Goal: Information Seeking & Learning: Learn about a topic

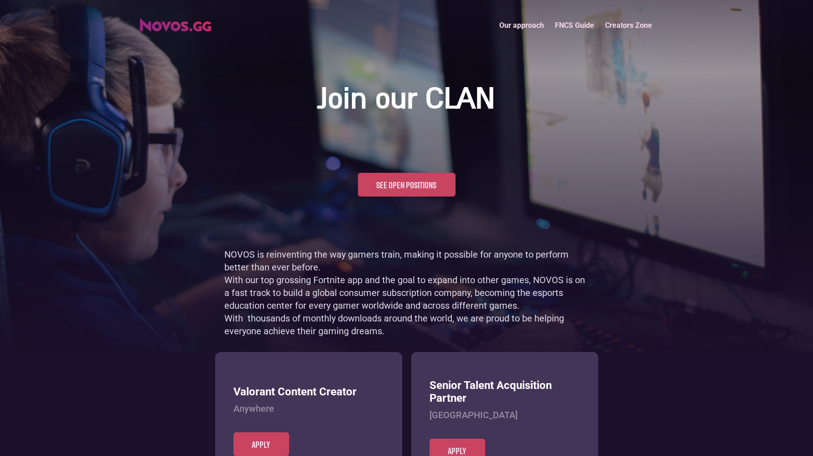
scroll to position [443, 0]
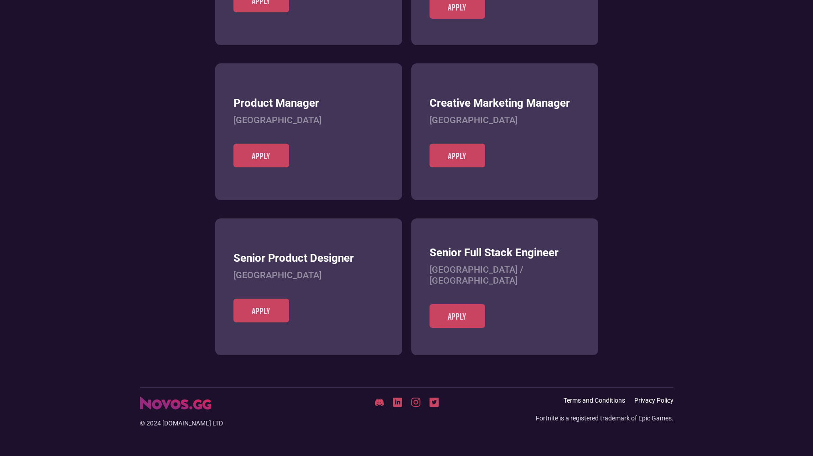
scroll to position [352, 0]
